Goal: Task Accomplishment & Management: Manage account settings

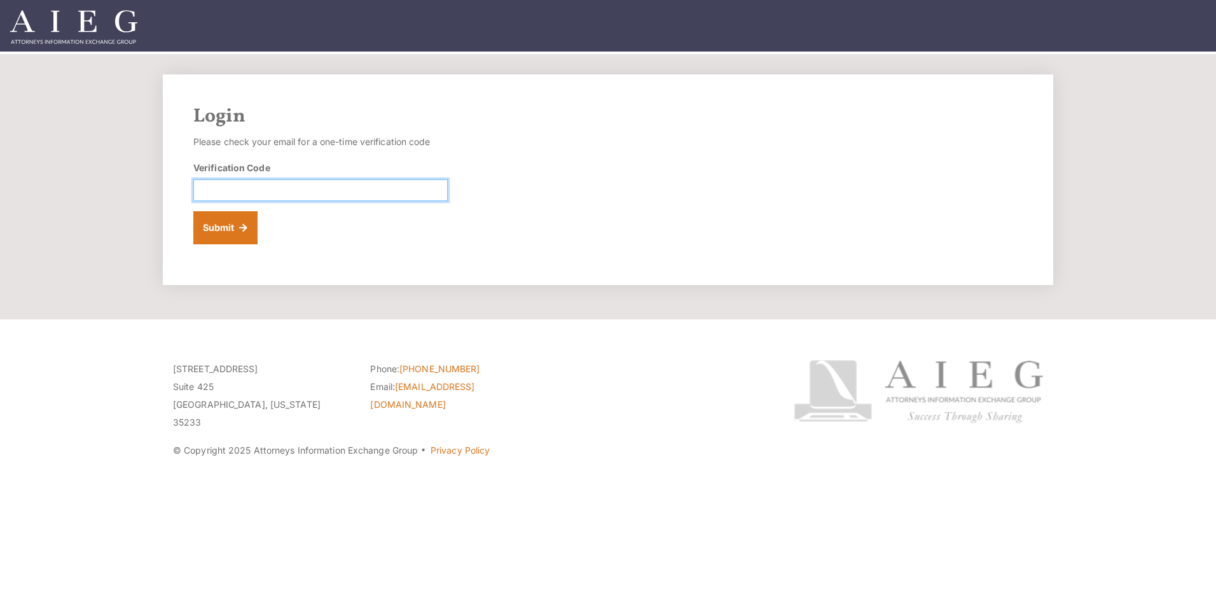
click at [359, 191] on input "Verification Code" at bounding box center [320, 190] width 254 height 22
type input "004819"
click at [235, 229] on button "Submit" at bounding box center [225, 227] width 64 height 33
click at [221, 230] on button "Submit" at bounding box center [225, 227] width 64 height 33
click at [247, 187] on input "004819" at bounding box center [320, 190] width 254 height 22
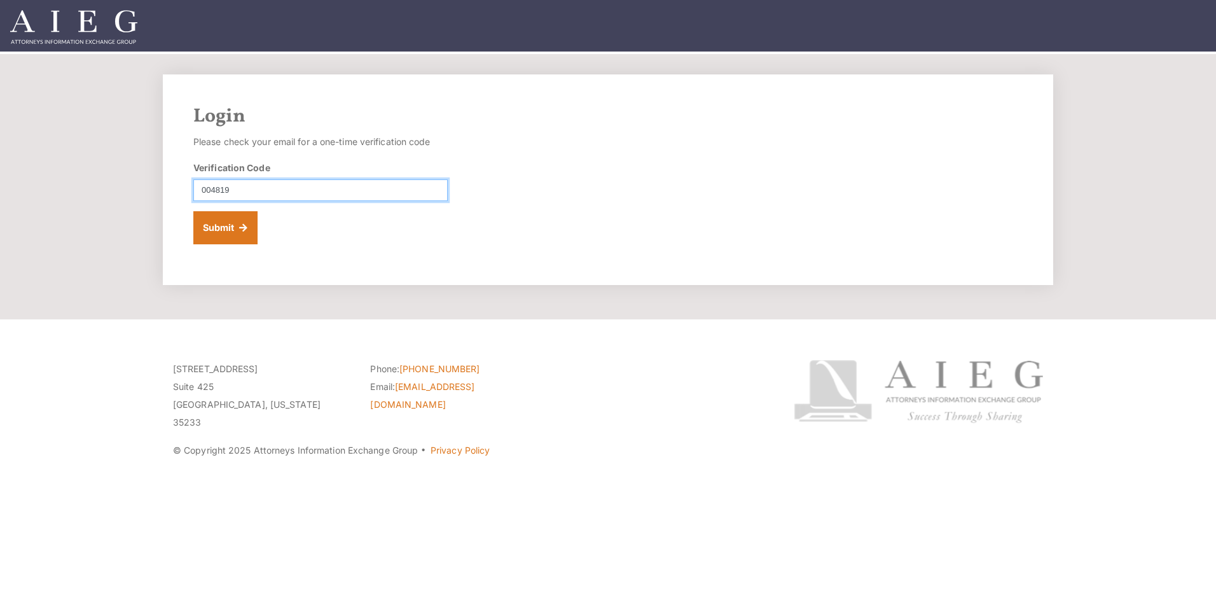
click at [193, 211] on button "Submit" at bounding box center [225, 227] width 64 height 33
click at [217, 235] on button "Submit" at bounding box center [225, 227] width 64 height 33
click at [343, 253] on div "Login Please check your email for a one-time verification code Verification Cod…" at bounding box center [608, 179] width 890 height 210
click at [212, 221] on button "Submit" at bounding box center [225, 227] width 64 height 33
click at [588, 174] on div "Login Please check your email for a one-time verification code Verification Cod…" at bounding box center [608, 179] width 890 height 210
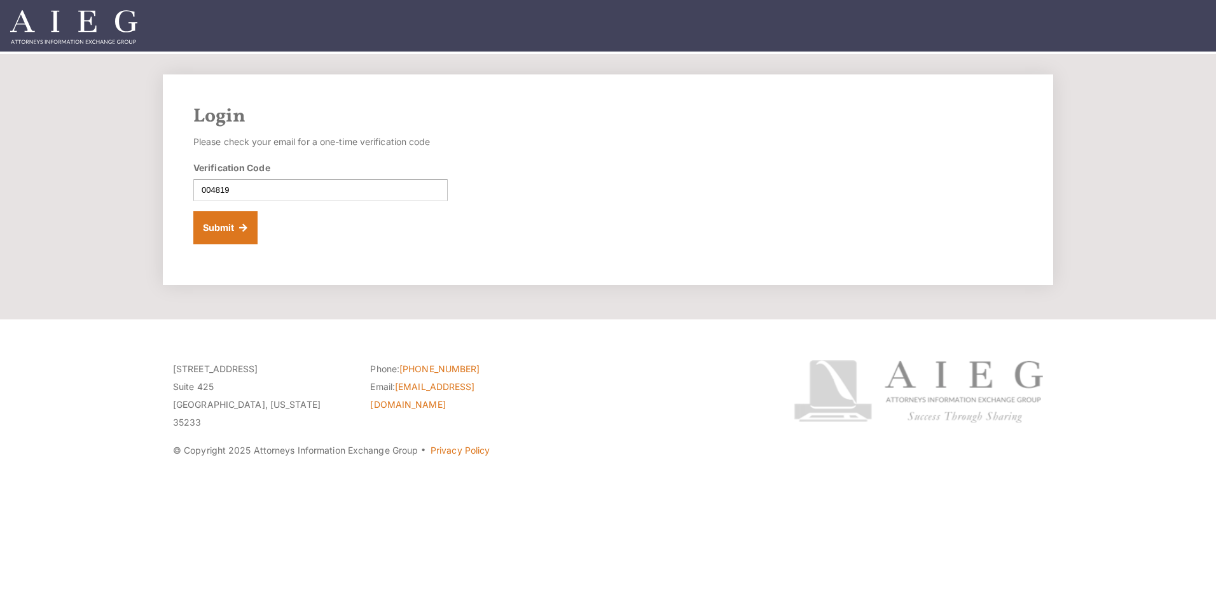
click at [224, 116] on h2 "Login" at bounding box center [607, 116] width 829 height 23
click at [60, 16] on img at bounding box center [73, 27] width 127 height 34
click at [228, 187] on input "Verification Code" at bounding box center [320, 190] width 254 height 22
click at [292, 191] on input "Verification Code" at bounding box center [320, 190] width 254 height 22
click at [222, 190] on input "Verification Code" at bounding box center [320, 190] width 254 height 22
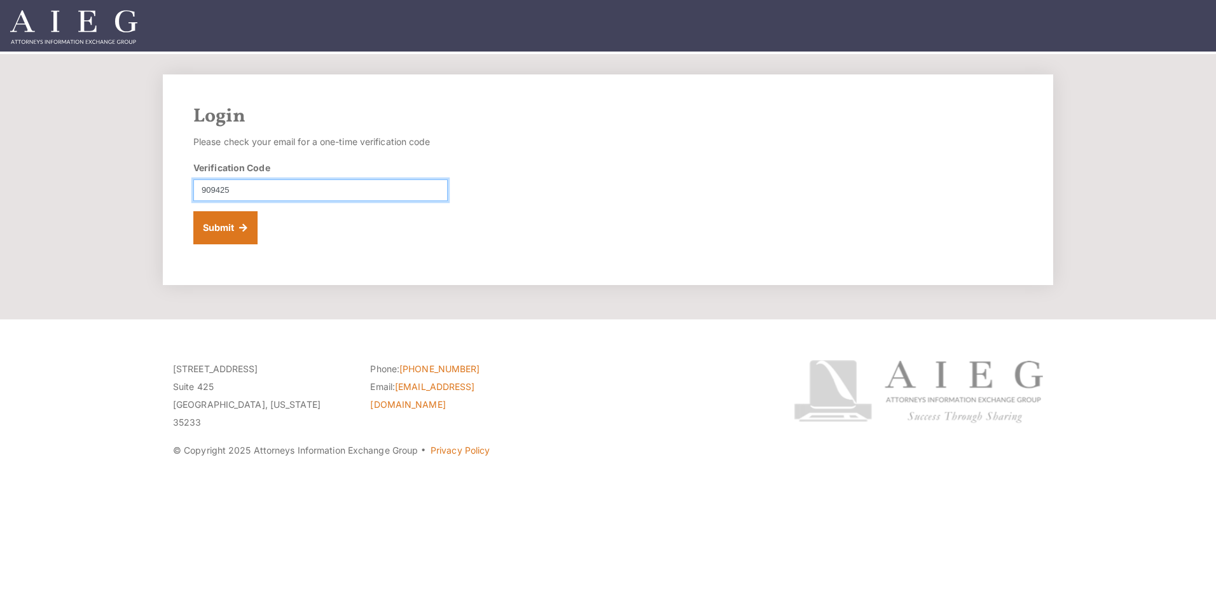
type input "909425"
click at [193, 211] on button "Submit" at bounding box center [225, 227] width 64 height 33
